Goal: Transaction & Acquisition: Book appointment/travel/reservation

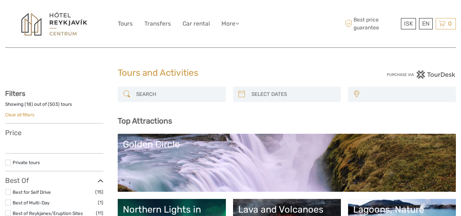
select select
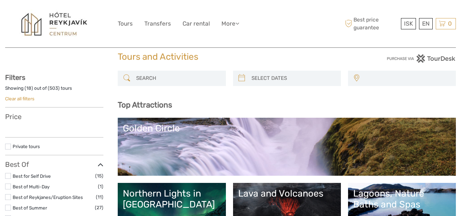
select select
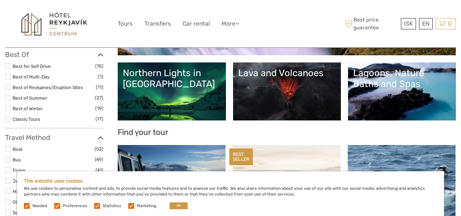
scroll to position [136, 0]
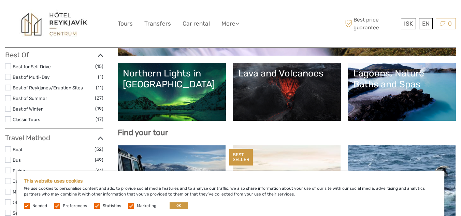
click at [176, 96] on link "Northern Lights in [GEOGRAPHIC_DATA]" at bounding box center [171, 92] width 97 height 48
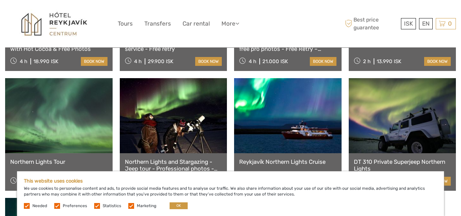
scroll to position [343, 0]
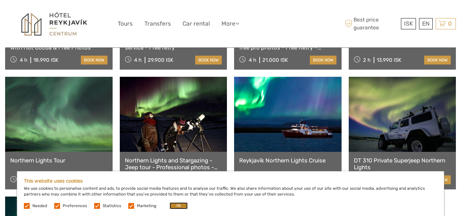
click at [173, 206] on button "OK" at bounding box center [178, 205] width 18 height 7
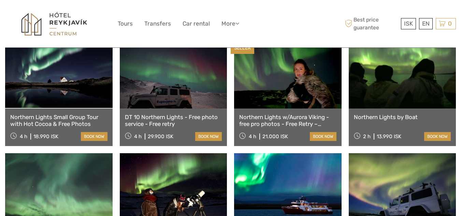
scroll to position [256, 0]
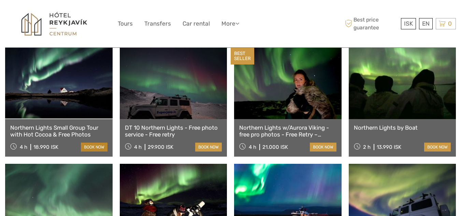
click at [100, 142] on link "book now" at bounding box center [94, 146] width 27 height 9
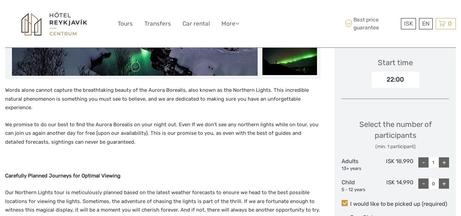
scroll to position [231, 0]
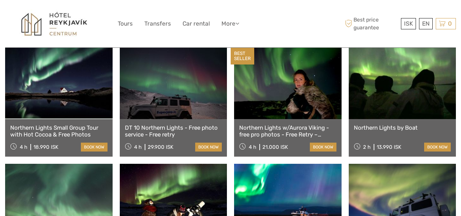
click at [423, 124] on link "Northern Lights by Boat" at bounding box center [402, 127] width 97 height 7
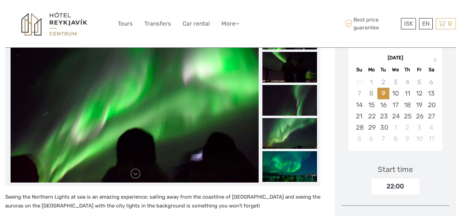
scroll to position [112, 0]
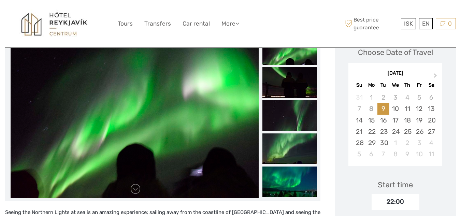
click at [118, 123] on img at bounding box center [135, 116] width 248 height 164
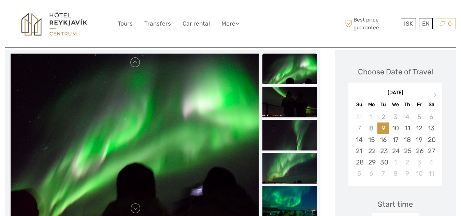
scroll to position [93, 0]
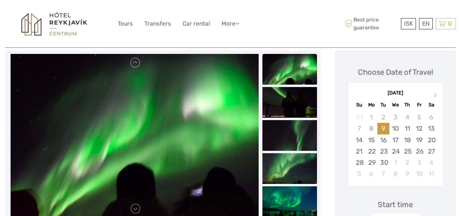
click at [274, 67] on img at bounding box center [289, 69] width 55 height 31
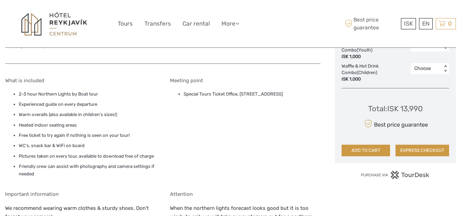
scroll to position [527, 0]
